Goal: Task Accomplishment & Management: Complete application form

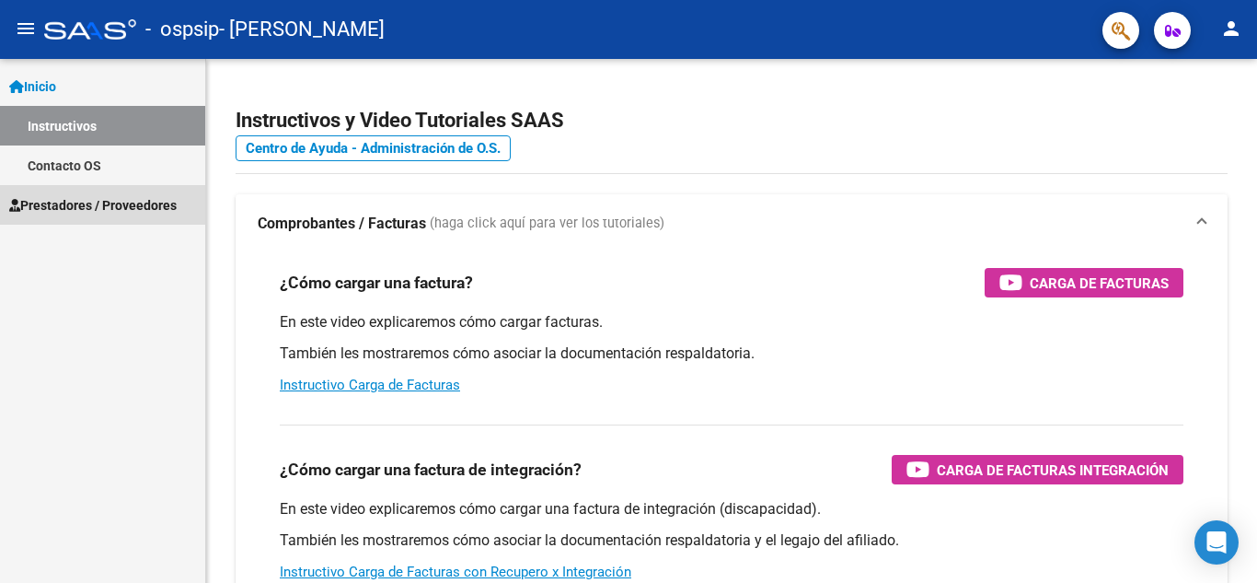
click at [78, 195] on span "Prestadores / Proveedores" at bounding box center [93, 205] width 168 height 20
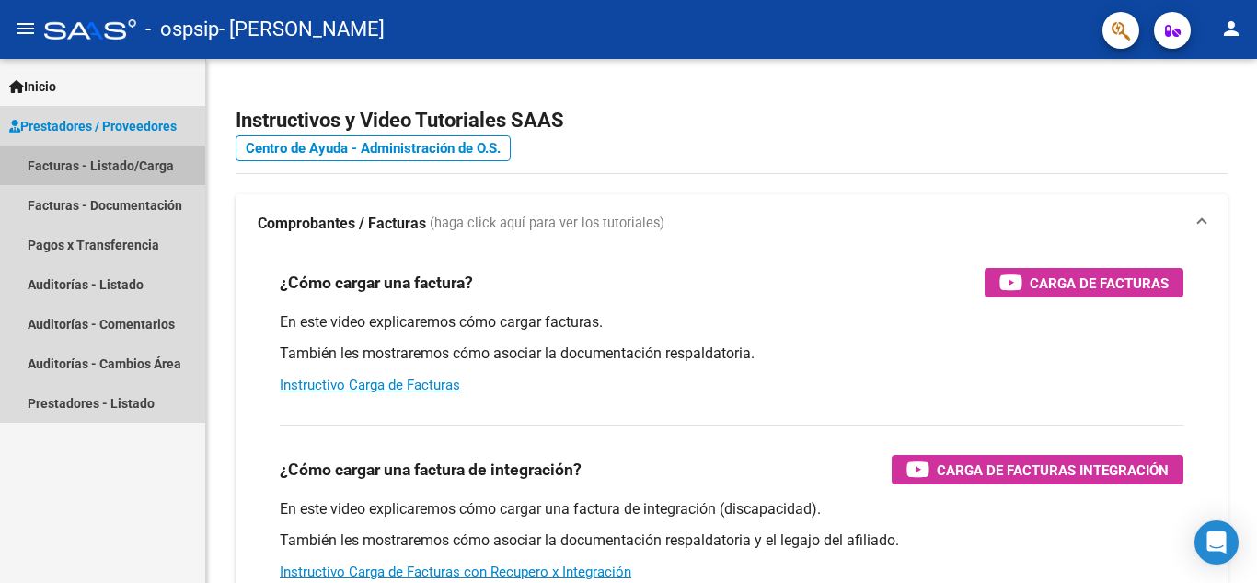
click at [88, 156] on link "Facturas - Listado/Carga" at bounding box center [102, 165] width 205 height 40
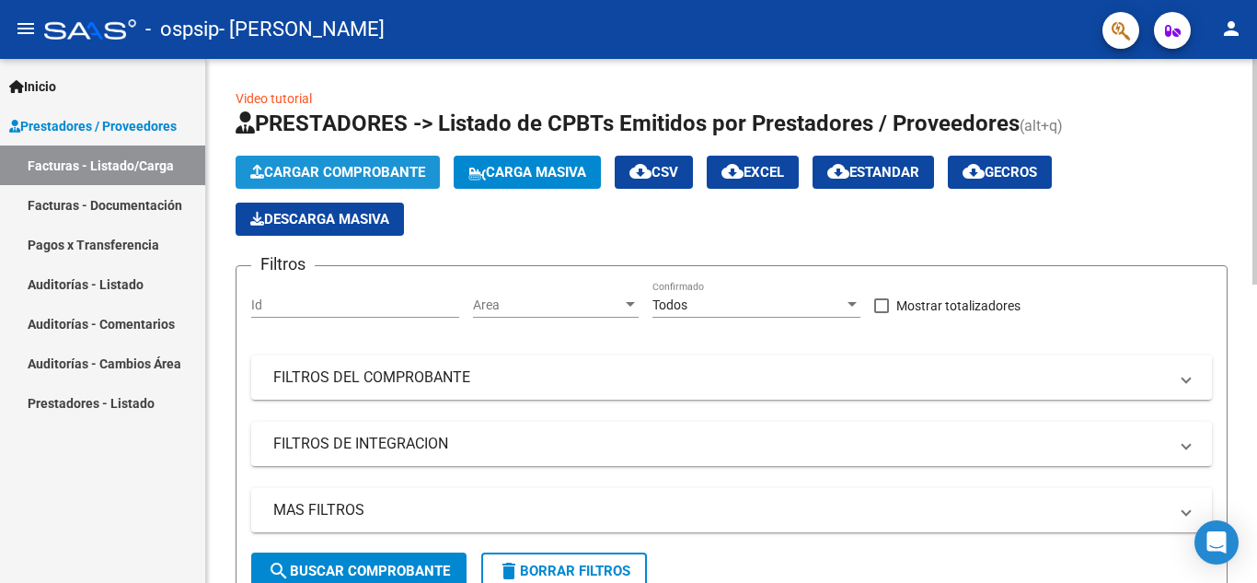
click at [336, 169] on span "Cargar Comprobante" at bounding box center [337, 172] width 175 height 17
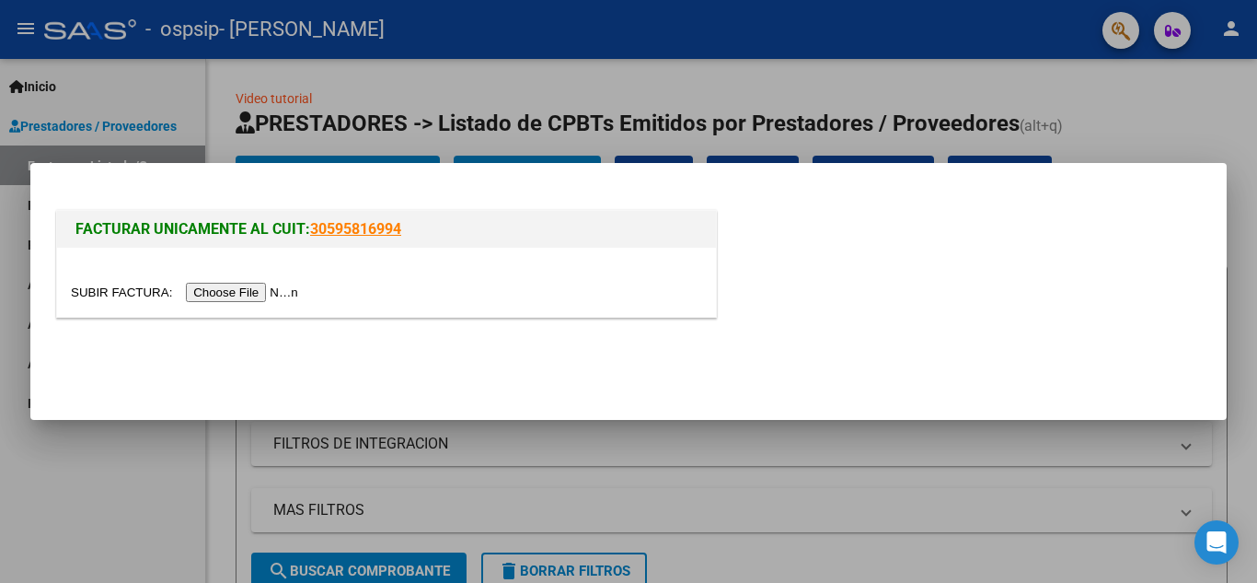
click at [287, 295] on input "file" at bounding box center [187, 292] width 233 height 19
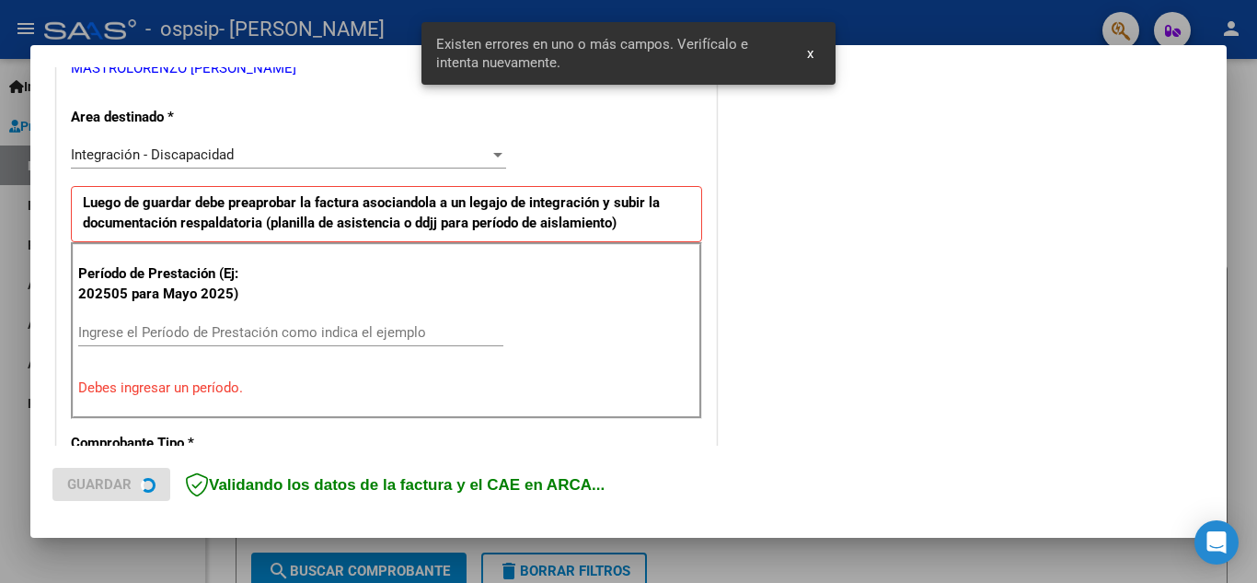
scroll to position [417, 0]
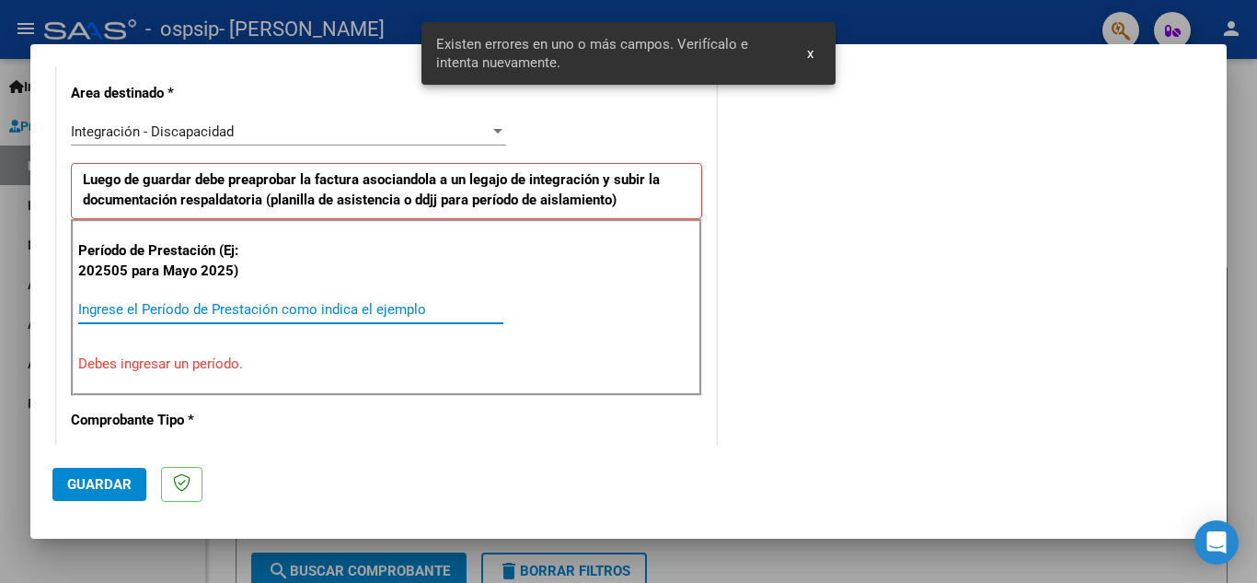
click at [216, 301] on input "Ingrese el Período de Prestación como indica el ejemplo" at bounding box center [290, 309] width 425 height 17
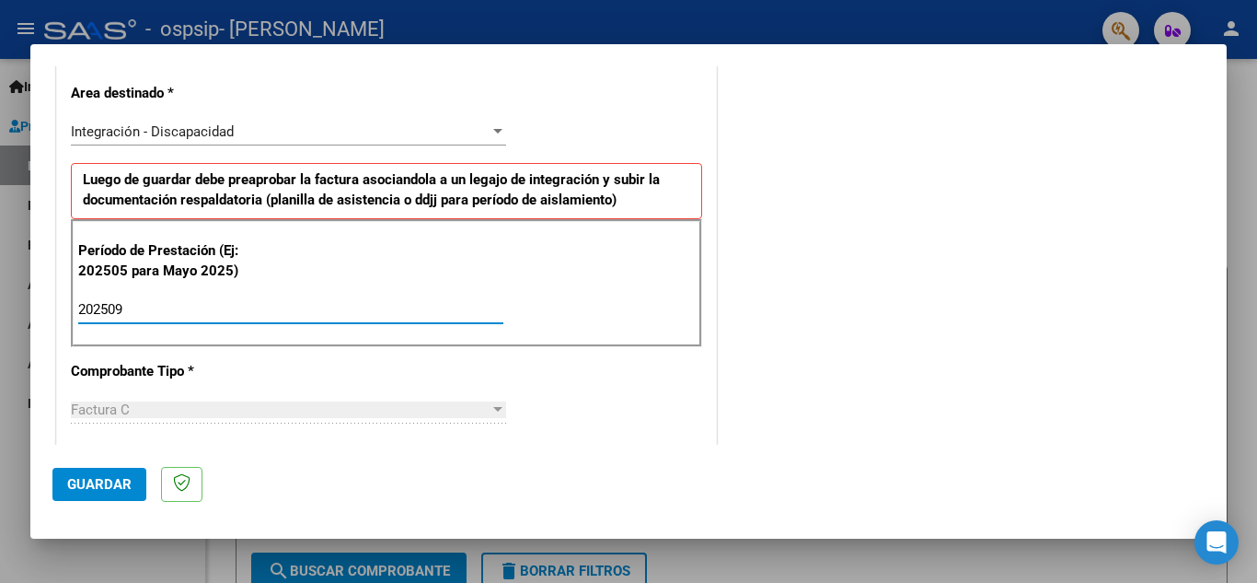
type input "202509"
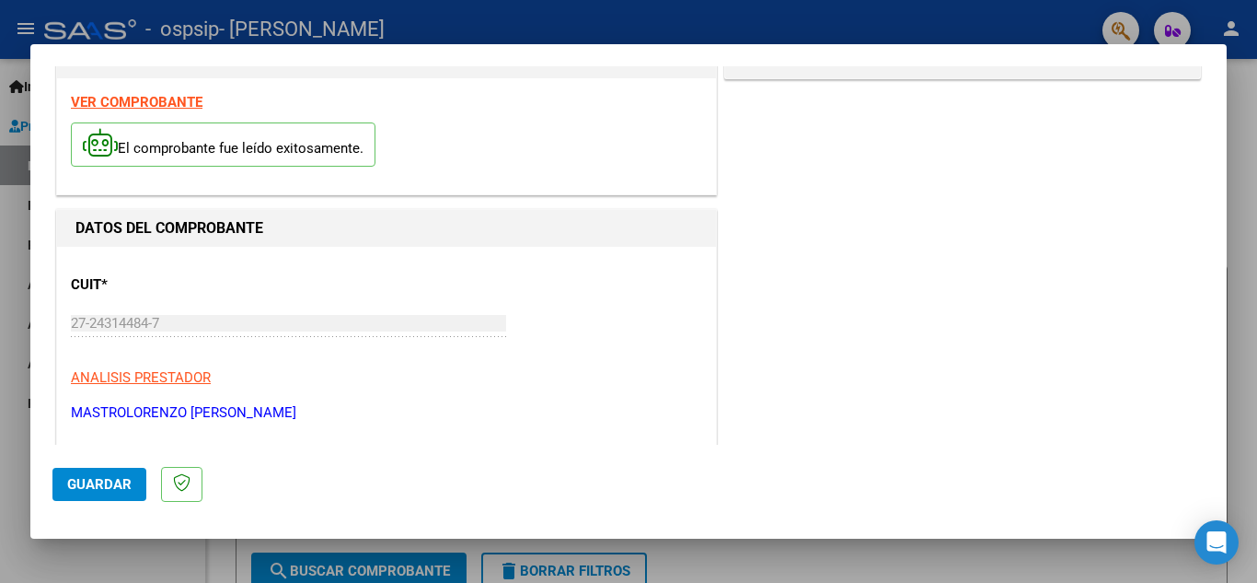
scroll to position [0, 0]
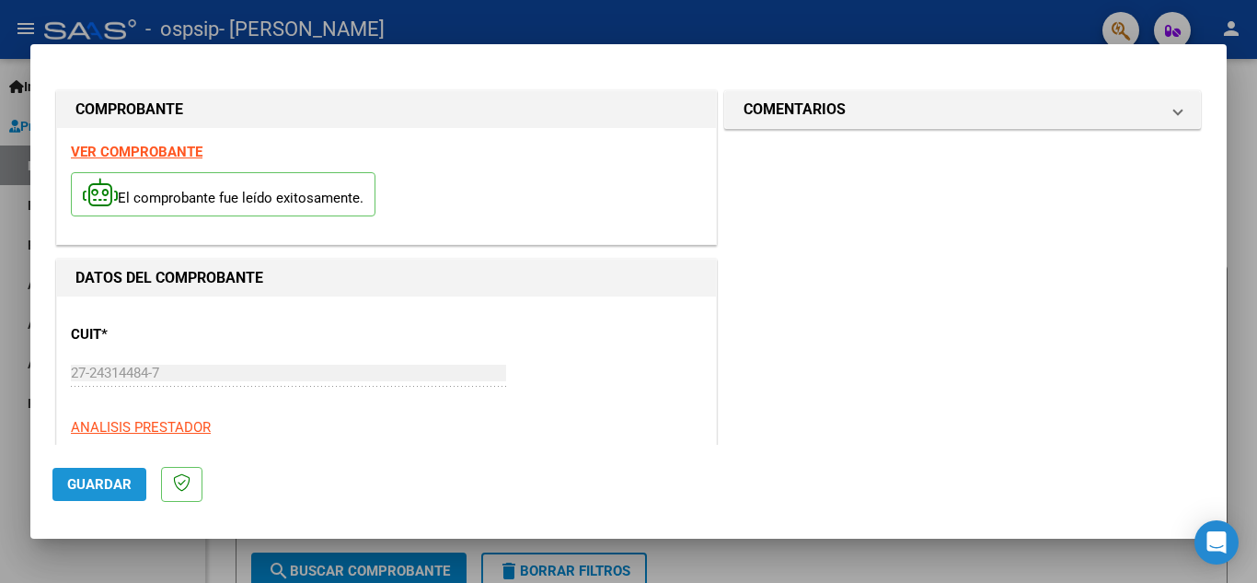
click at [92, 482] on span "Guardar" at bounding box center [99, 484] width 64 height 17
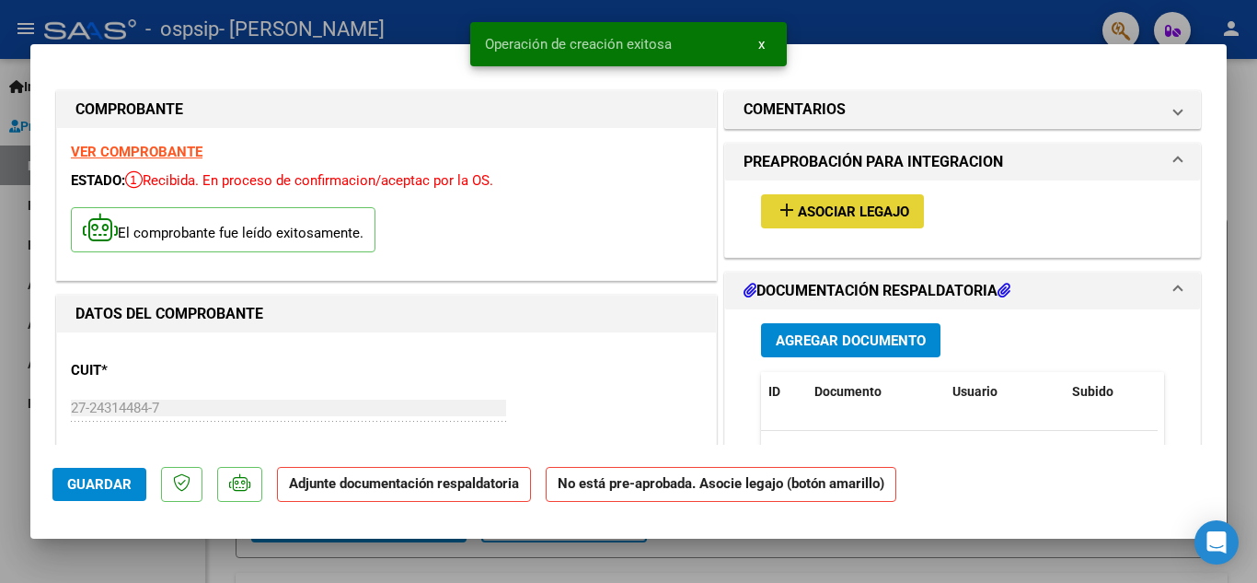
click at [825, 217] on span "Asociar Legajo" at bounding box center [853, 211] width 111 height 17
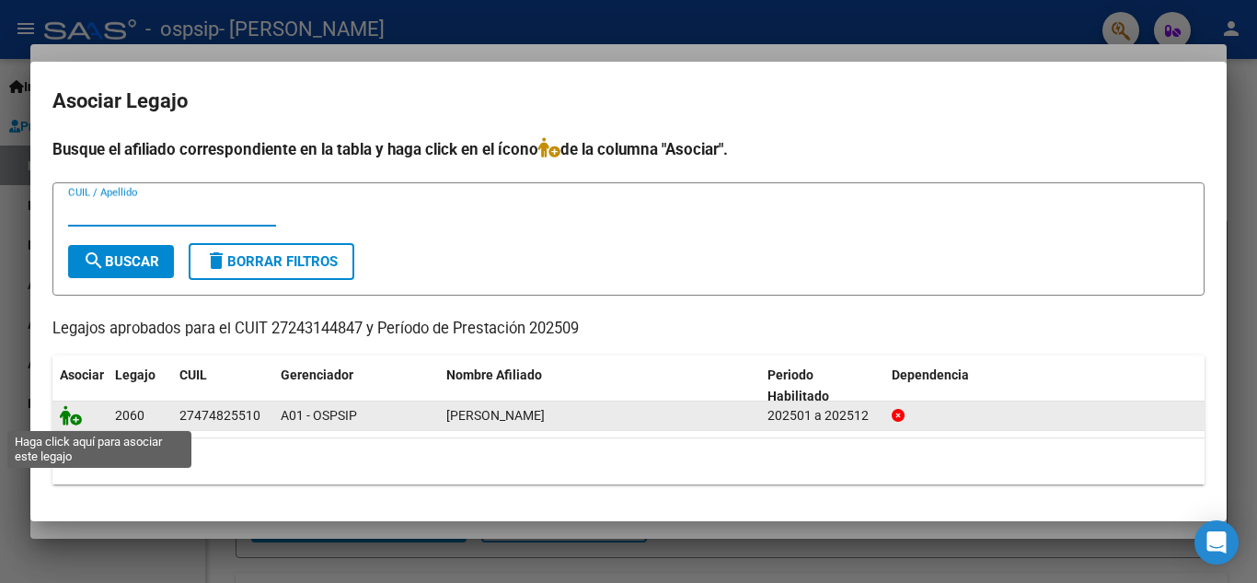
click at [70, 409] on icon at bounding box center [71, 415] width 22 height 20
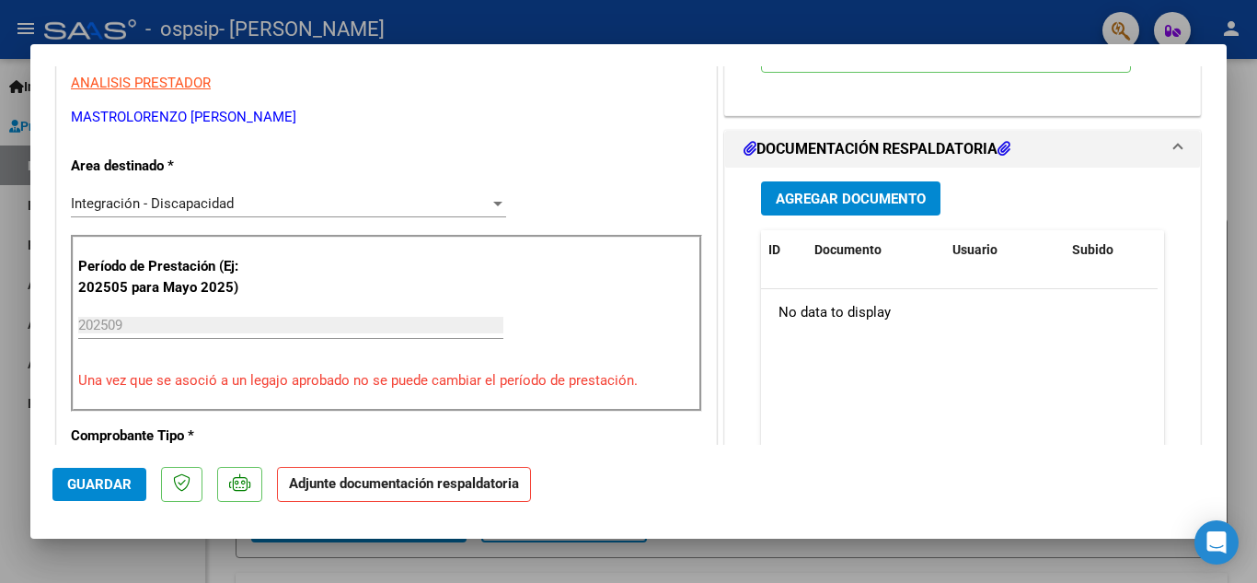
scroll to position [405, 0]
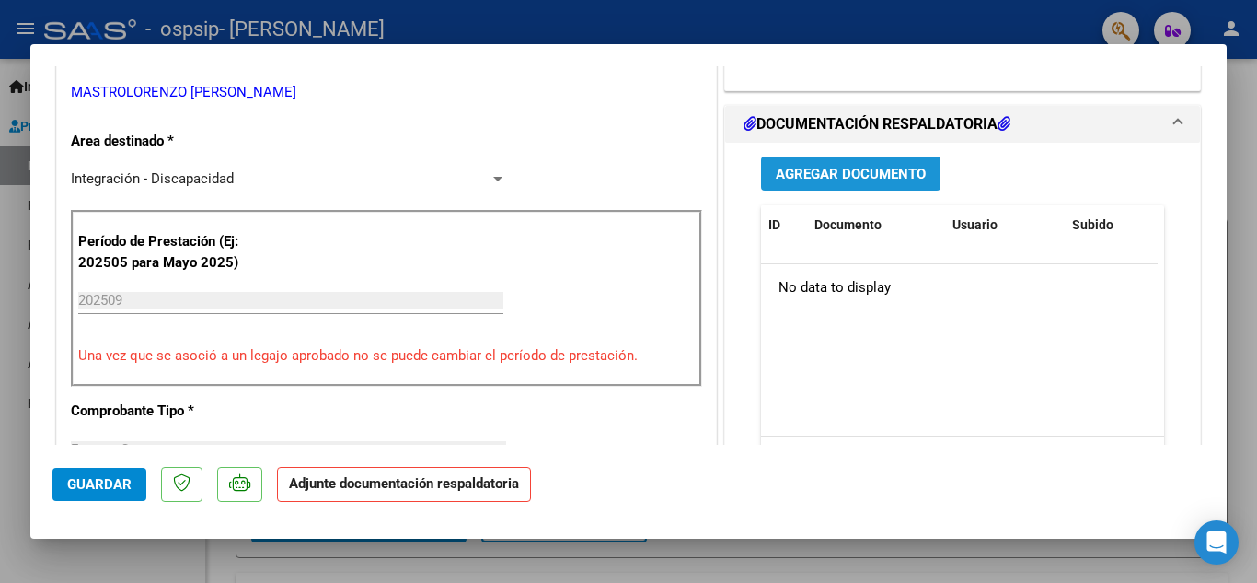
click at [810, 177] on span "Agregar Documento" at bounding box center [851, 174] width 150 height 17
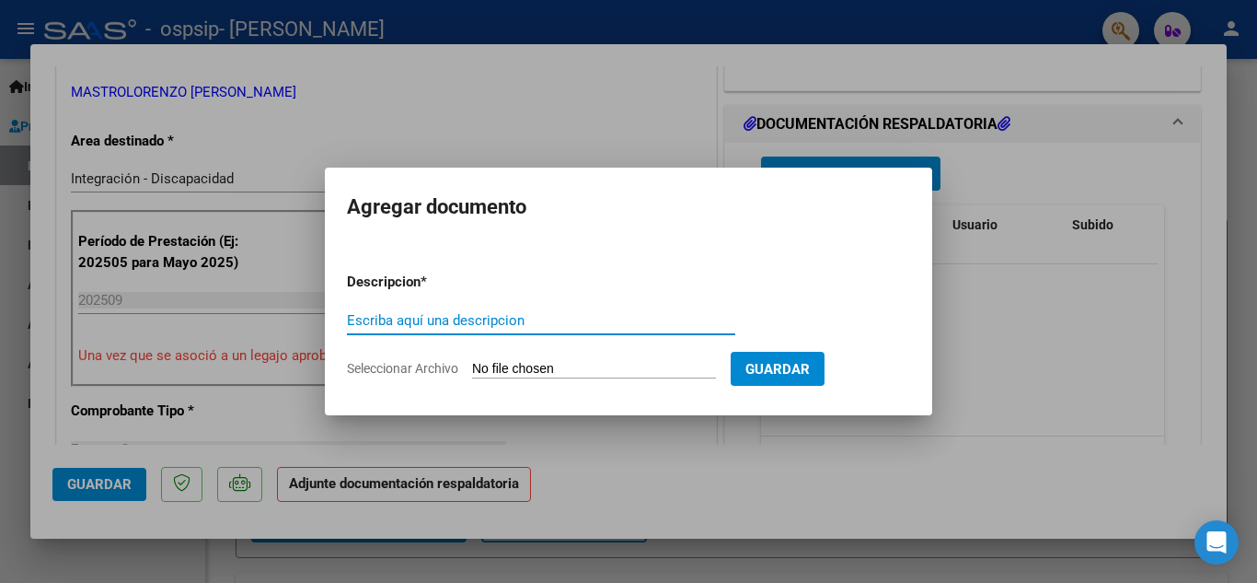
click at [478, 321] on input "Escriba aquí una descripcion" at bounding box center [541, 320] width 388 height 17
type input "asistencia septiembre"
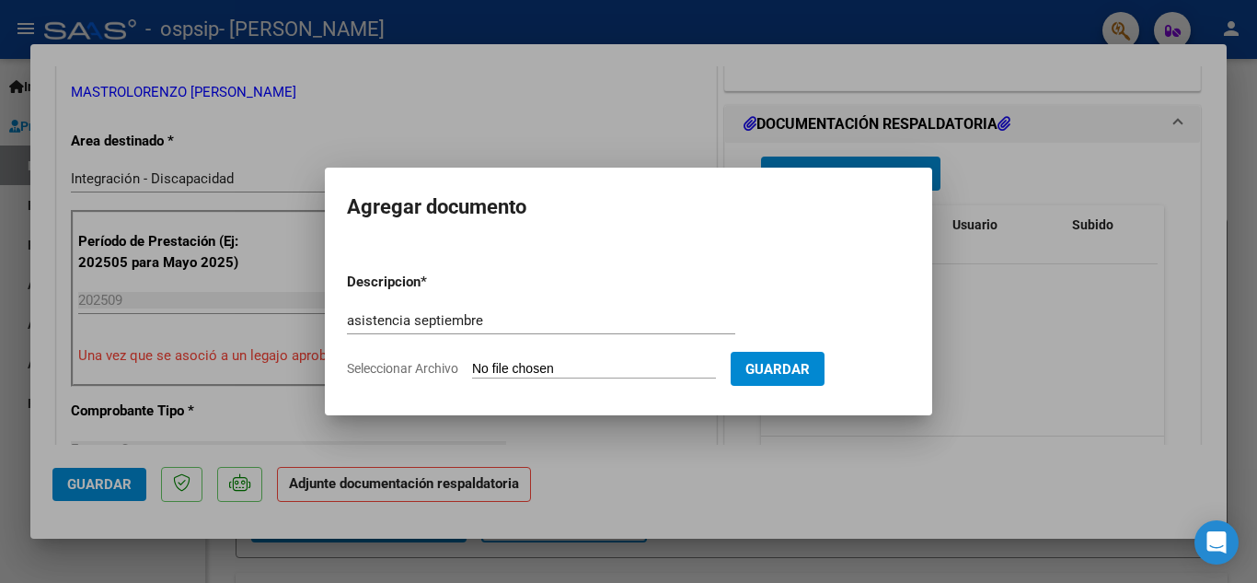
click at [600, 375] on input "Seleccionar Archivo" at bounding box center [594, 369] width 244 height 17
type input "C:\fakepath\asistencia septiembre.pdf"
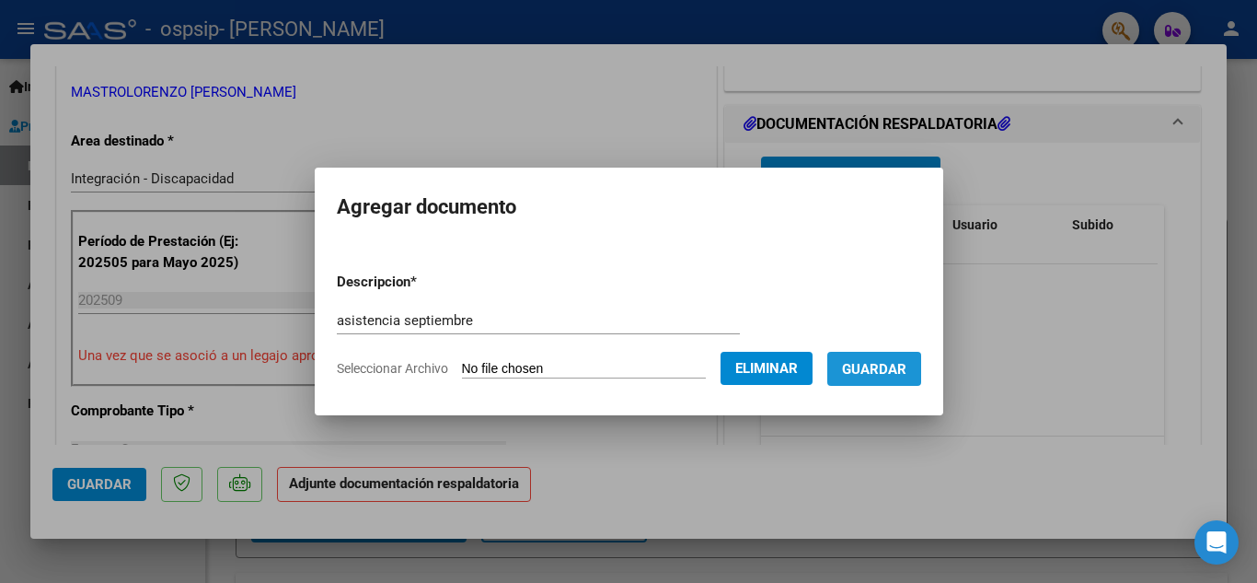
click at [883, 373] on span "Guardar" at bounding box center [874, 369] width 64 height 17
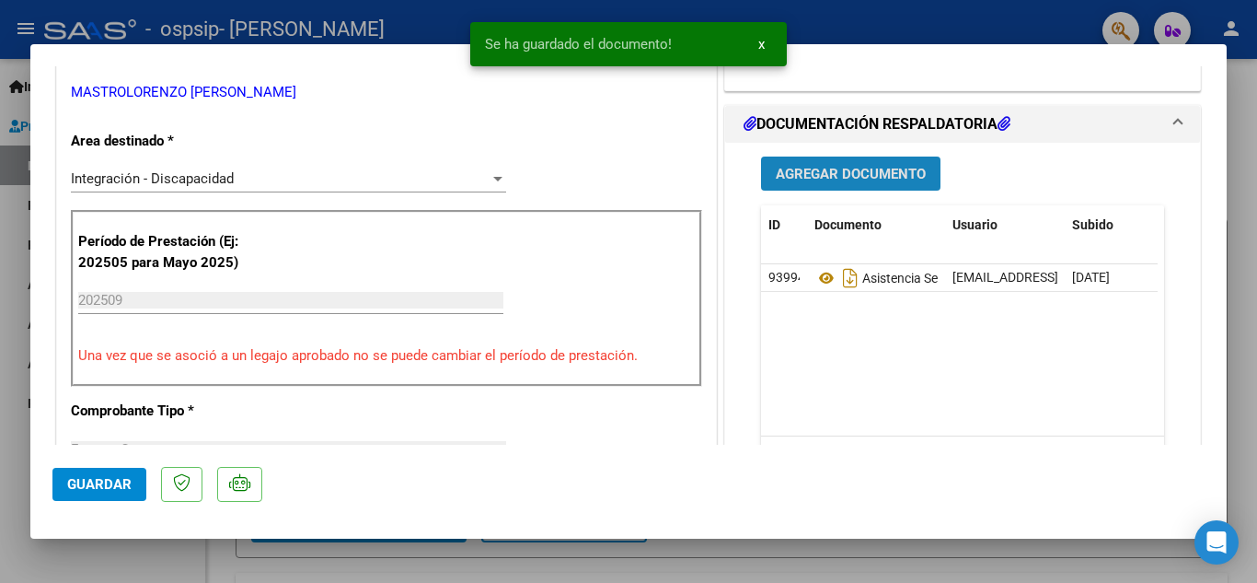
click at [834, 177] on span "Agregar Documento" at bounding box center [851, 174] width 150 height 17
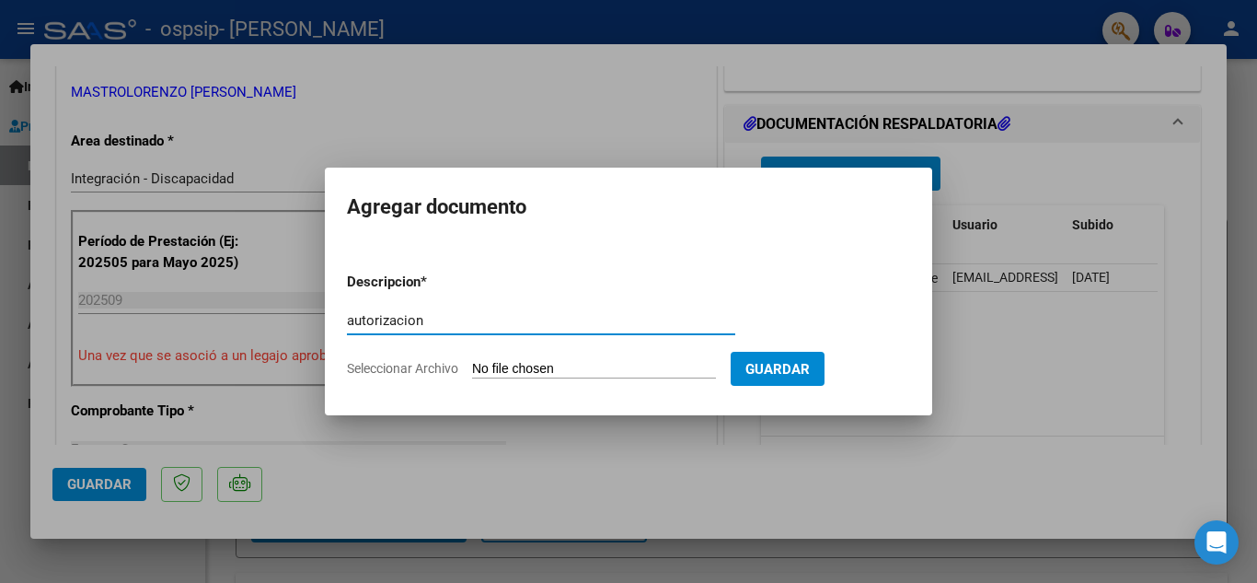
type input "autorizacion"
click at [636, 369] on input "Seleccionar Archivo" at bounding box center [594, 369] width 244 height 17
type input "C:\fakepath\autorizacion 2025.pdf"
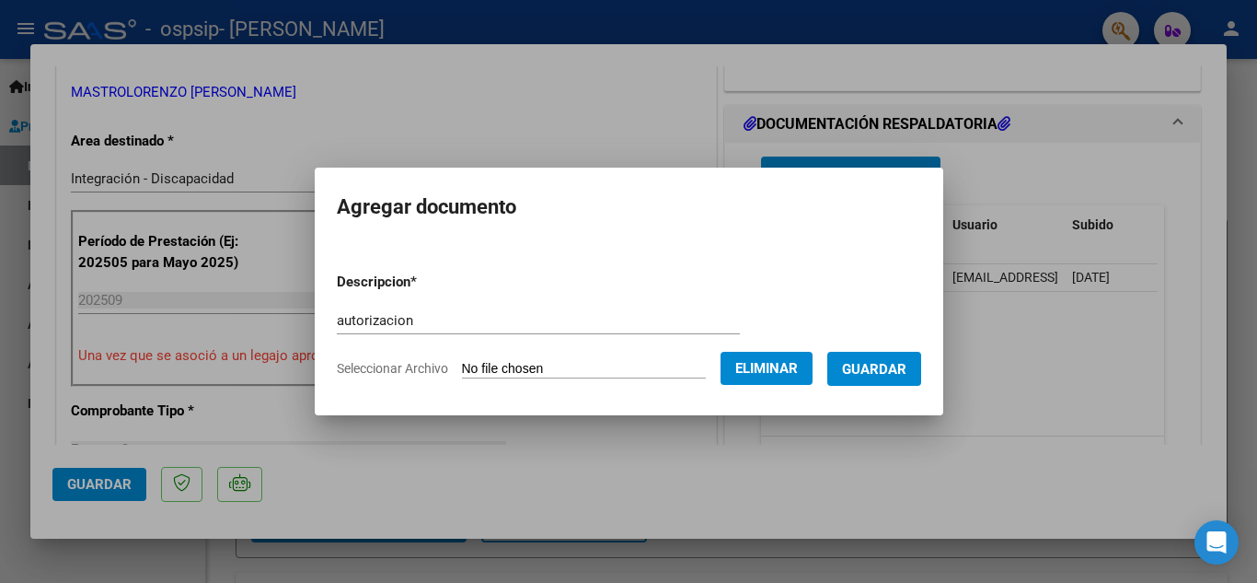
click at [885, 360] on span "Guardar" at bounding box center [874, 368] width 64 height 17
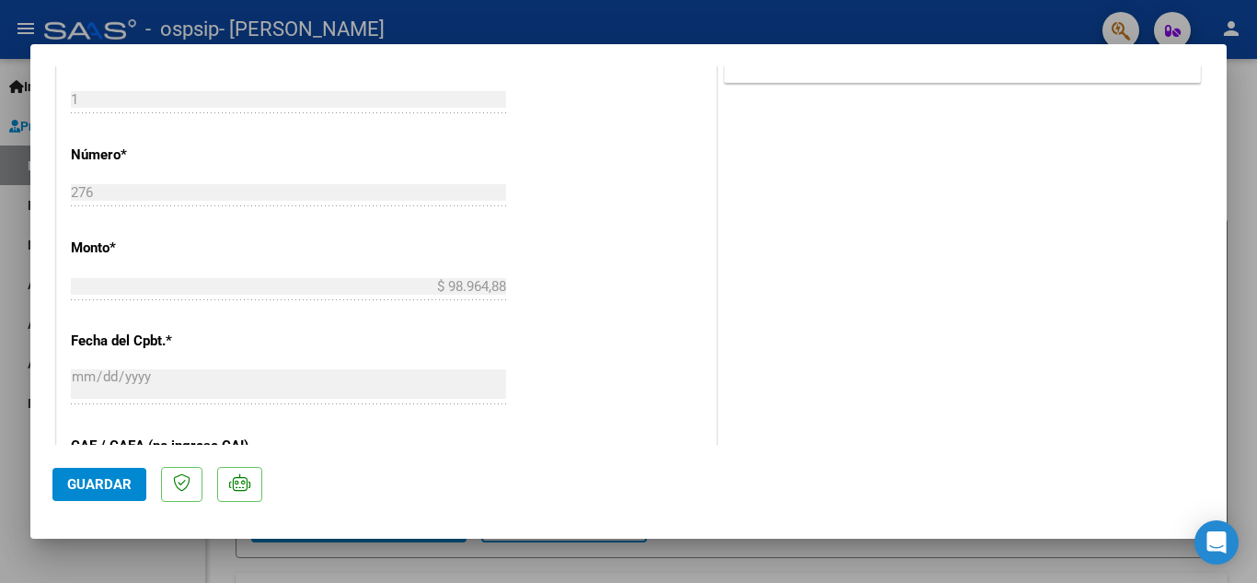
scroll to position [835, 0]
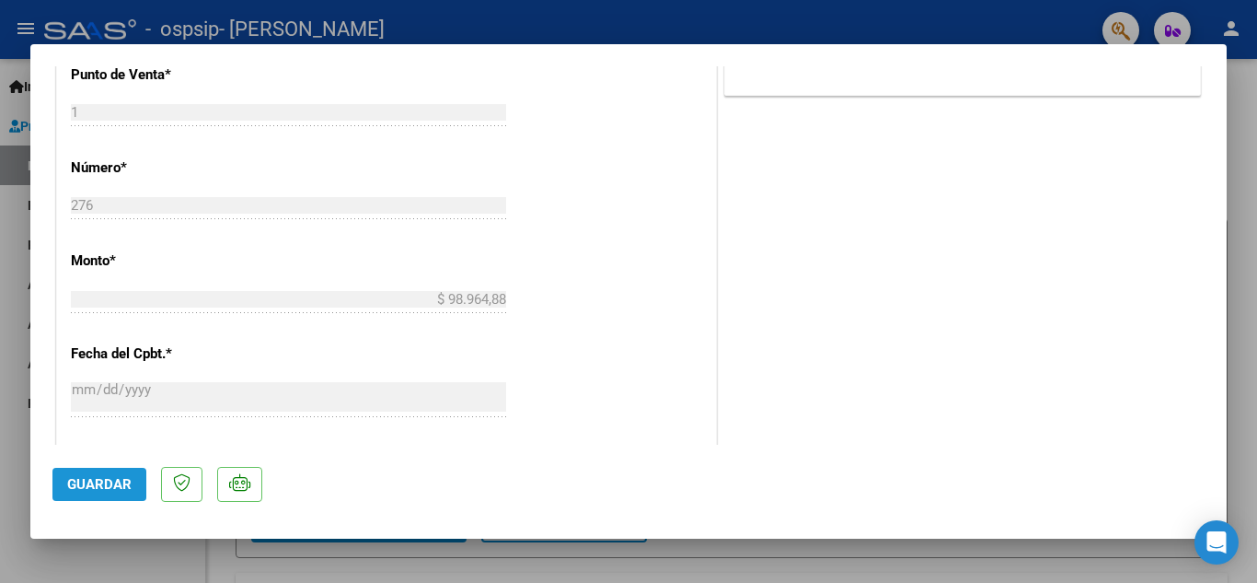
click at [89, 473] on button "Guardar" at bounding box center [99, 484] width 94 height 33
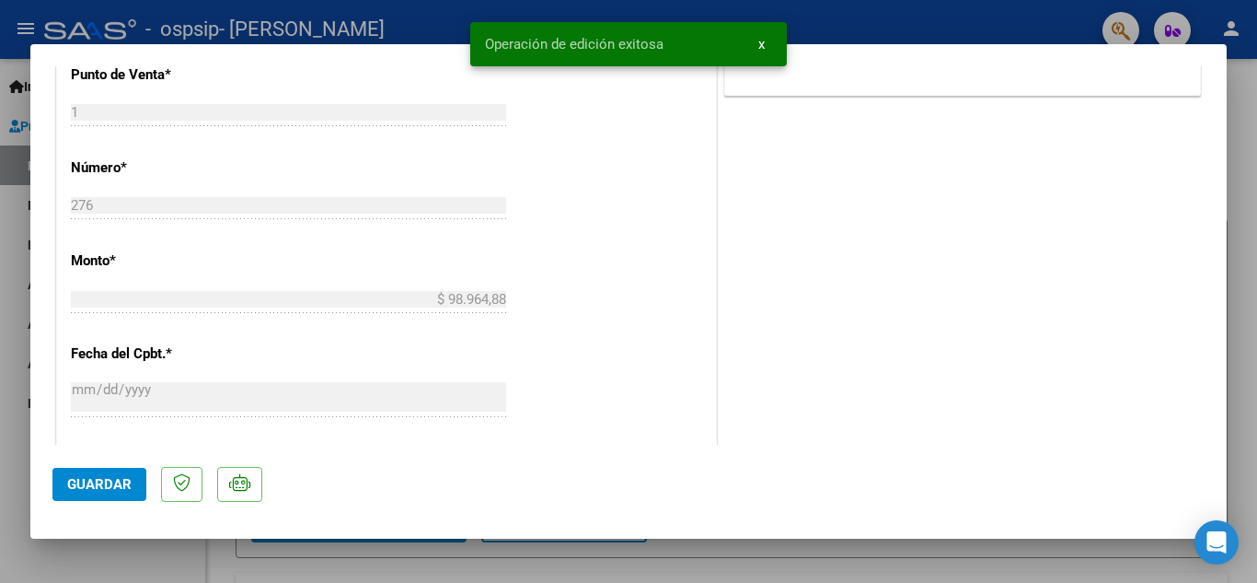
scroll to position [0, 0]
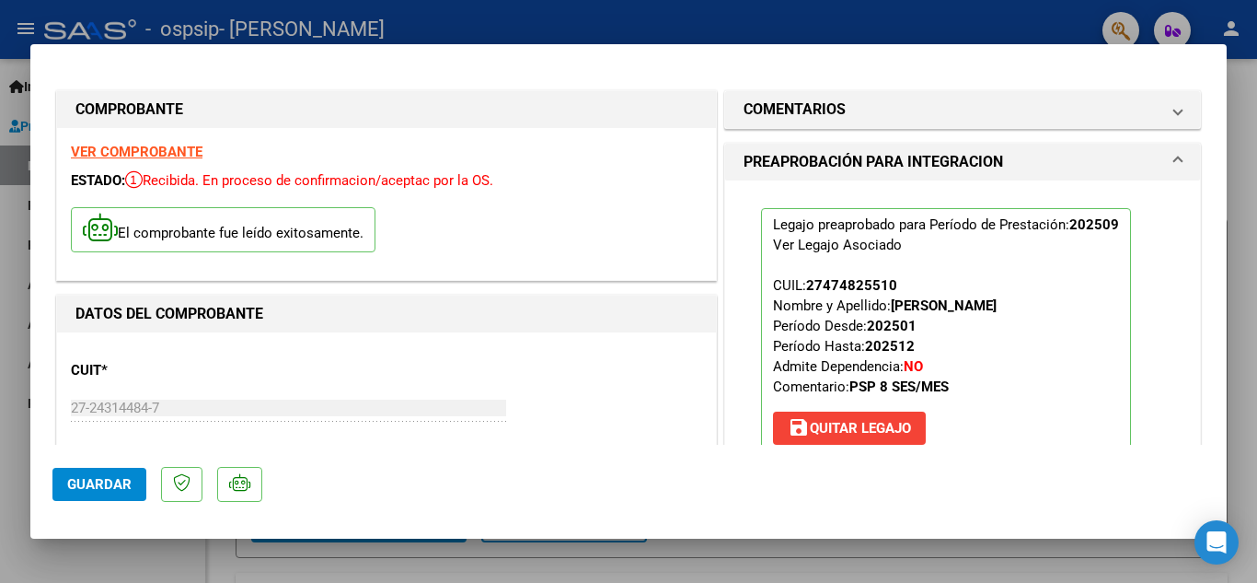
click at [1244, 46] on div at bounding box center [628, 291] width 1257 height 583
type input "$ 0,00"
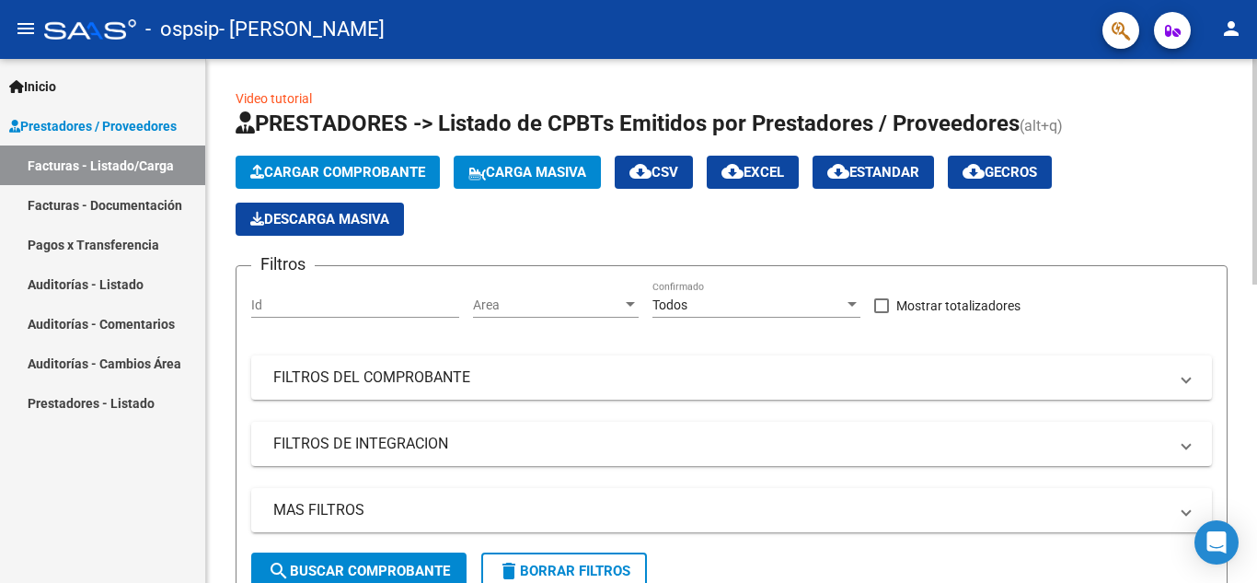
click at [1136, 143] on app-list-header "PRESTADORES -> Listado de CPBTs Emitidos por Prestadores / Proveedores (alt+q) …" at bounding box center [732, 357] width 992 height 496
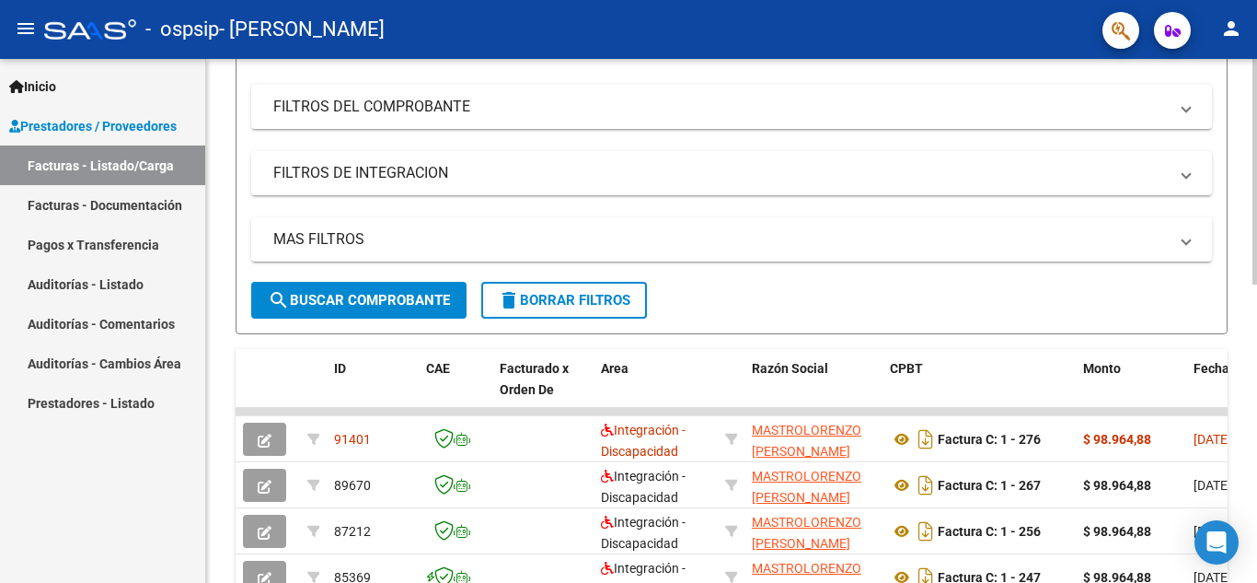
scroll to position [479, 0]
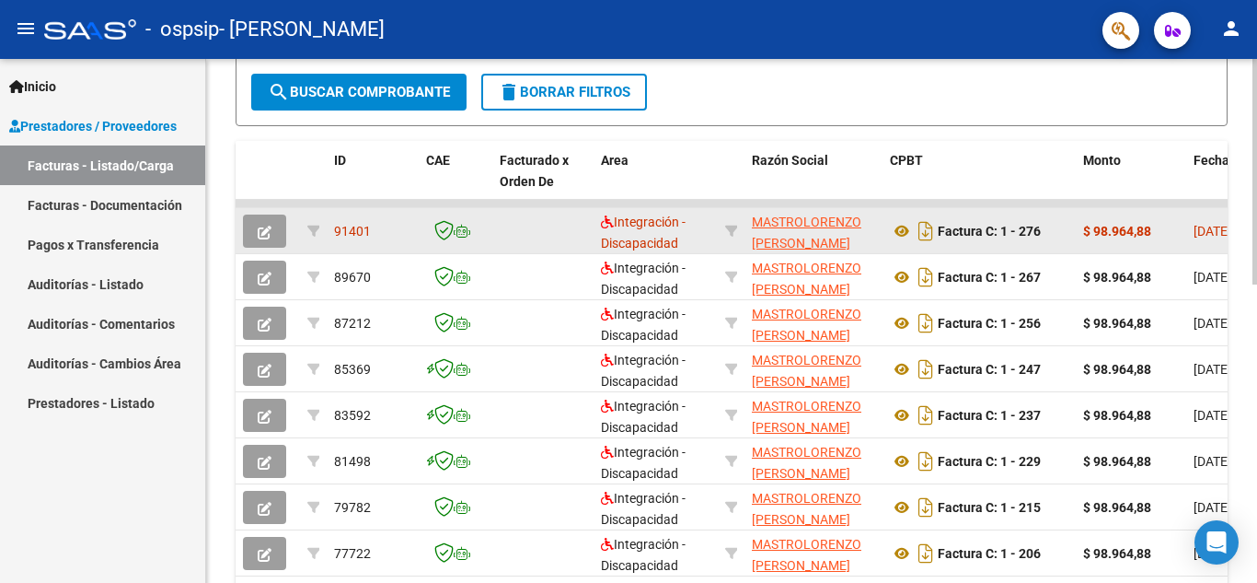
click at [1065, 232] on div "Factura C: 1 - 276" at bounding box center [979, 230] width 179 height 29
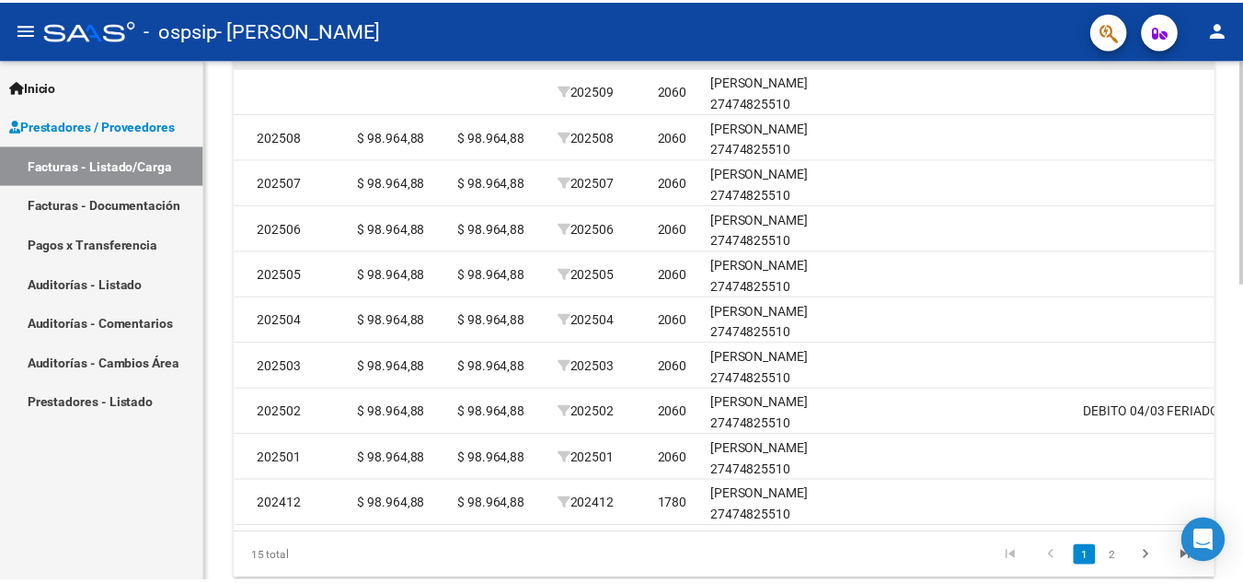
scroll to position [0, 2063]
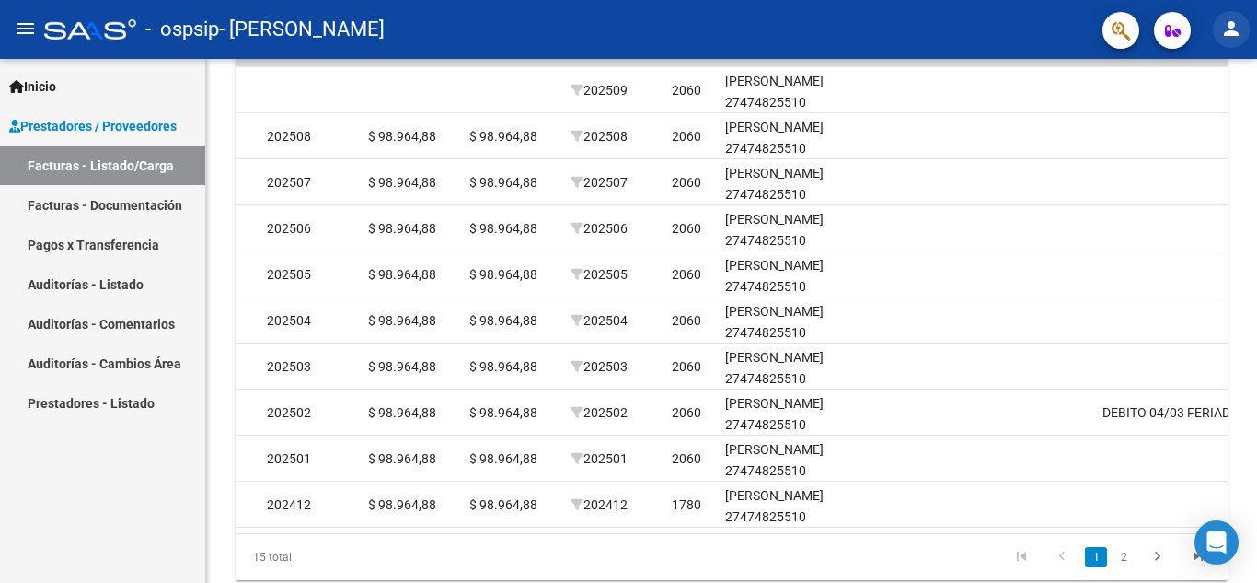
click at [1231, 19] on mat-icon "person" at bounding box center [1231, 28] width 22 height 22
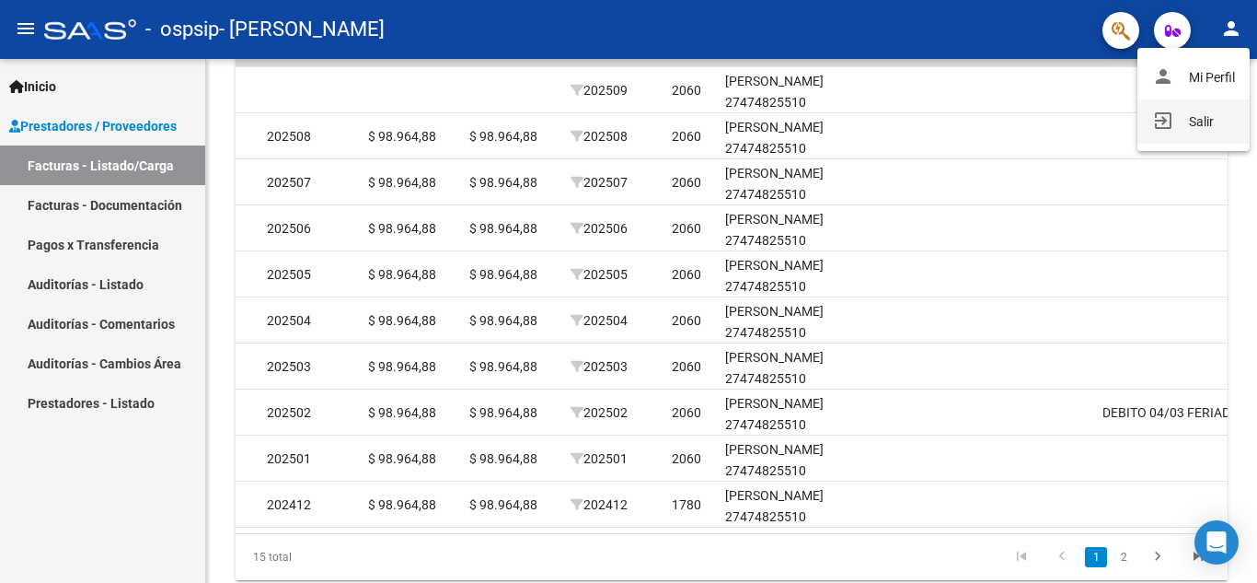
click at [1189, 131] on button "exit_to_app Salir" at bounding box center [1194, 121] width 112 height 44
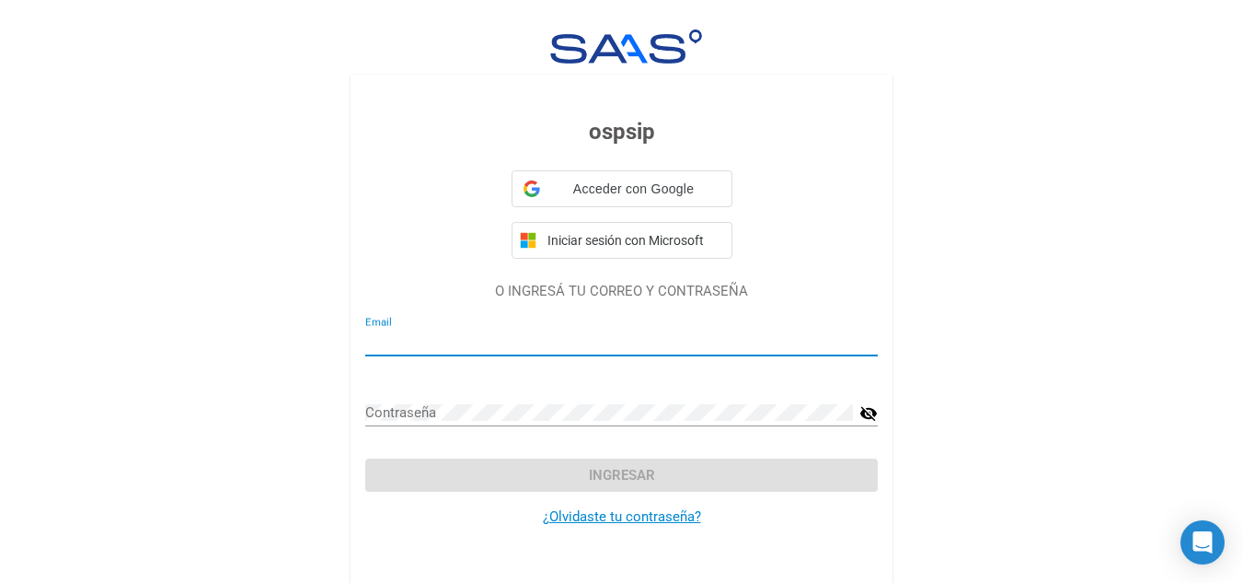
type input "[EMAIL_ADDRESS][DOMAIN_NAME]"
